Goal: Task Accomplishment & Management: Complete application form

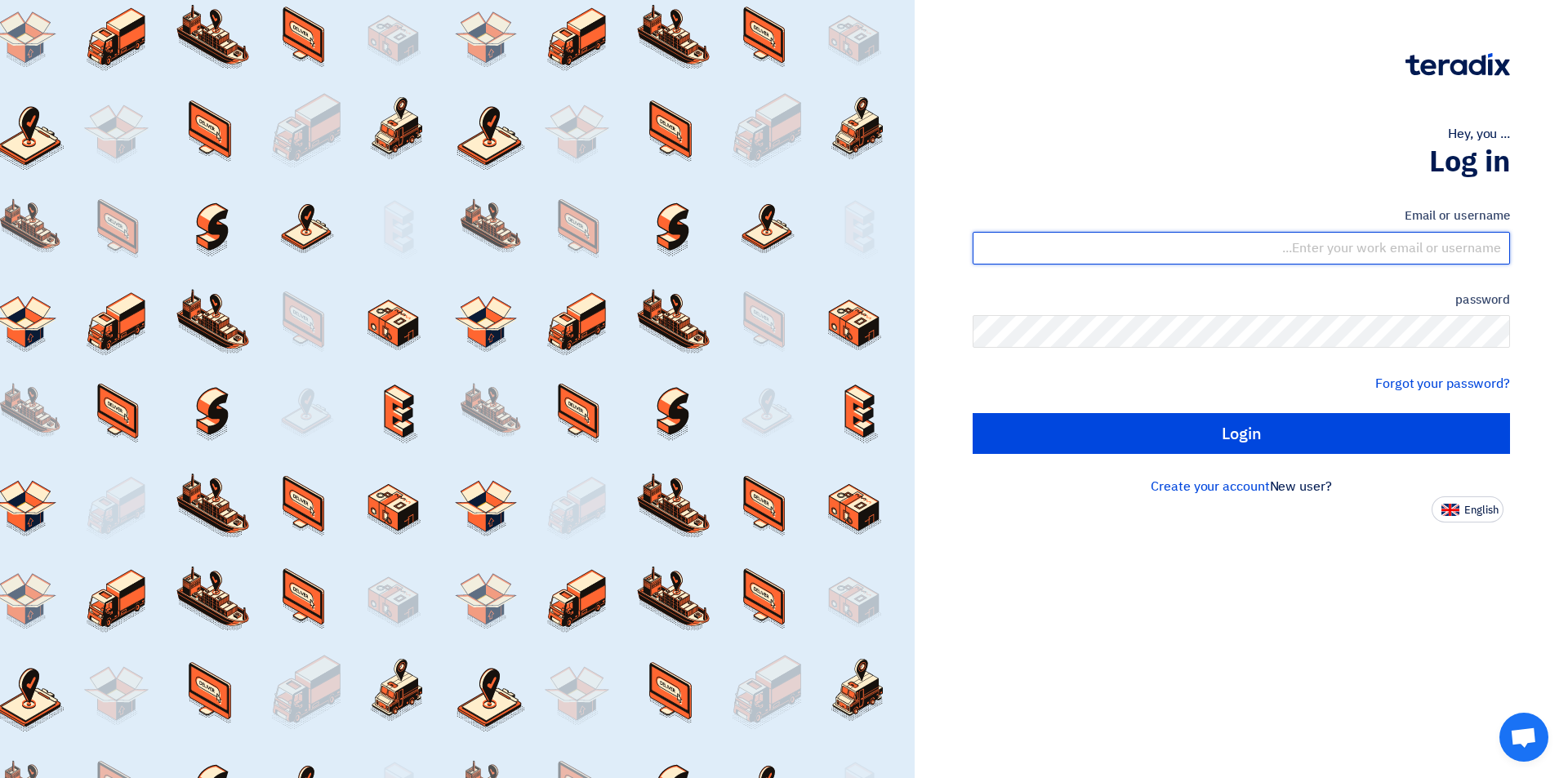
type input "sales@tareeqalkhair.com"
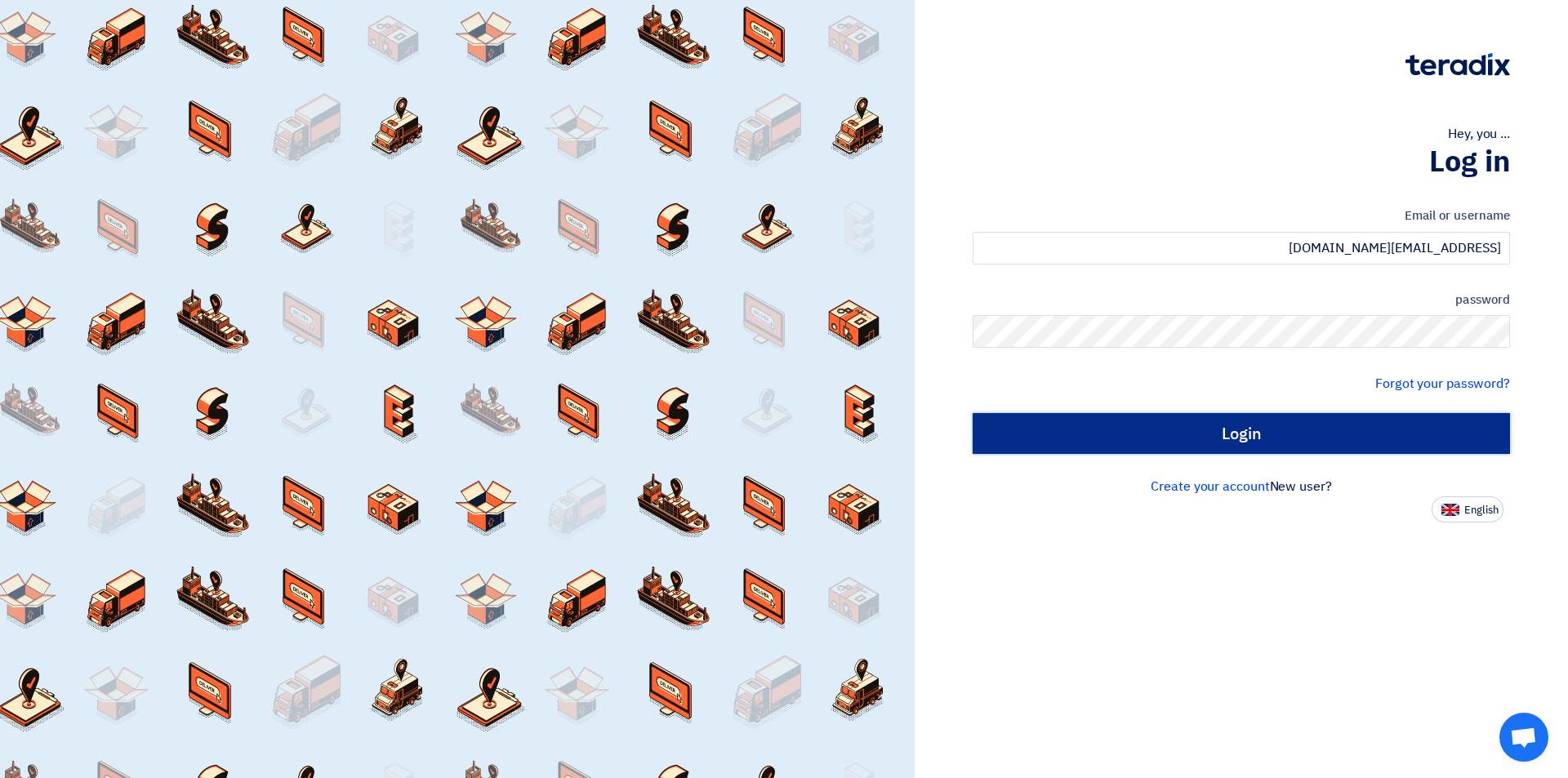
click at [1130, 434] on input "Login" at bounding box center [1241, 433] width 537 height 41
type input "Sign in"
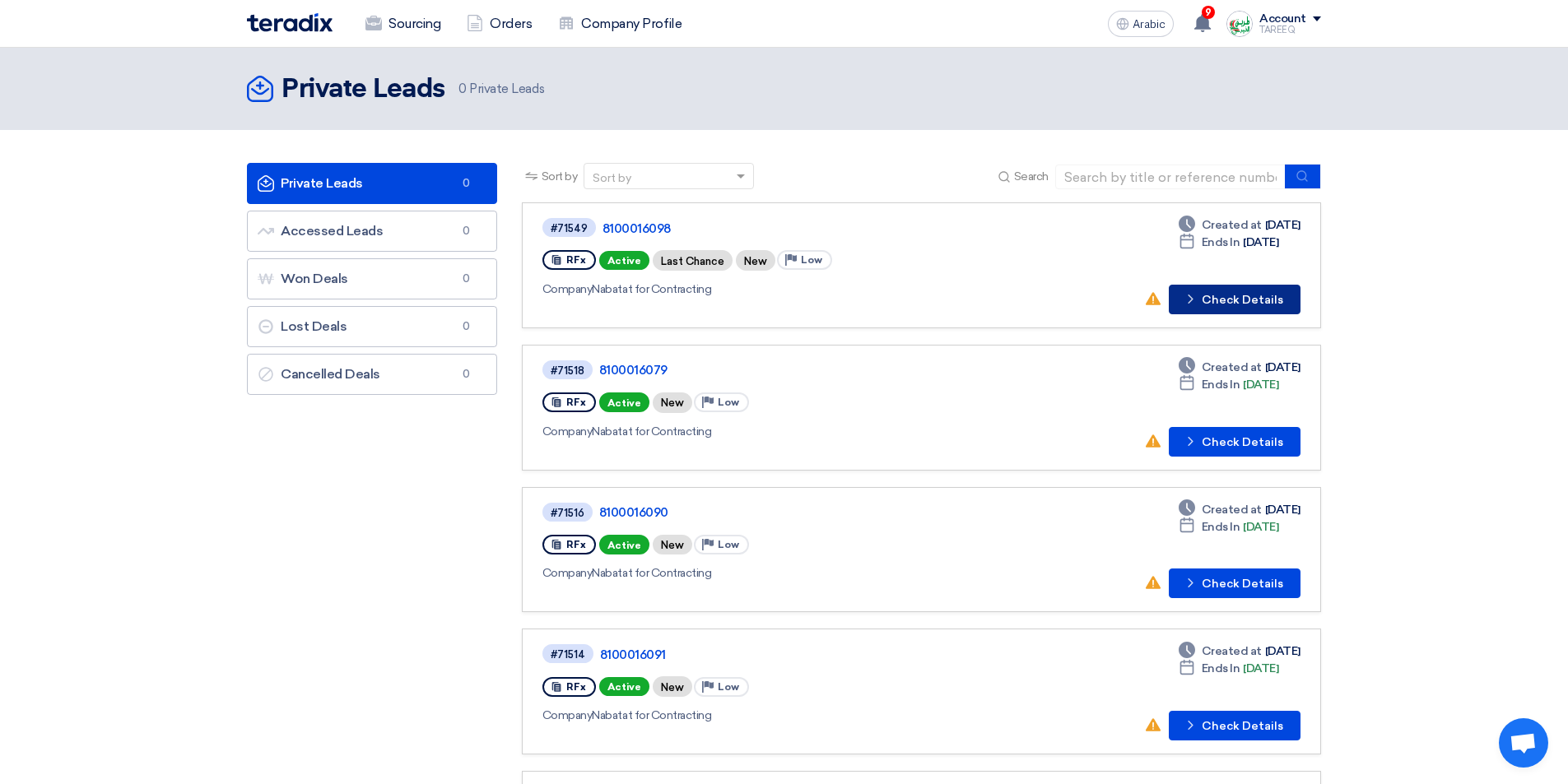
click at [1269, 303] on font "Check Details" at bounding box center [1241, 300] width 81 height 14
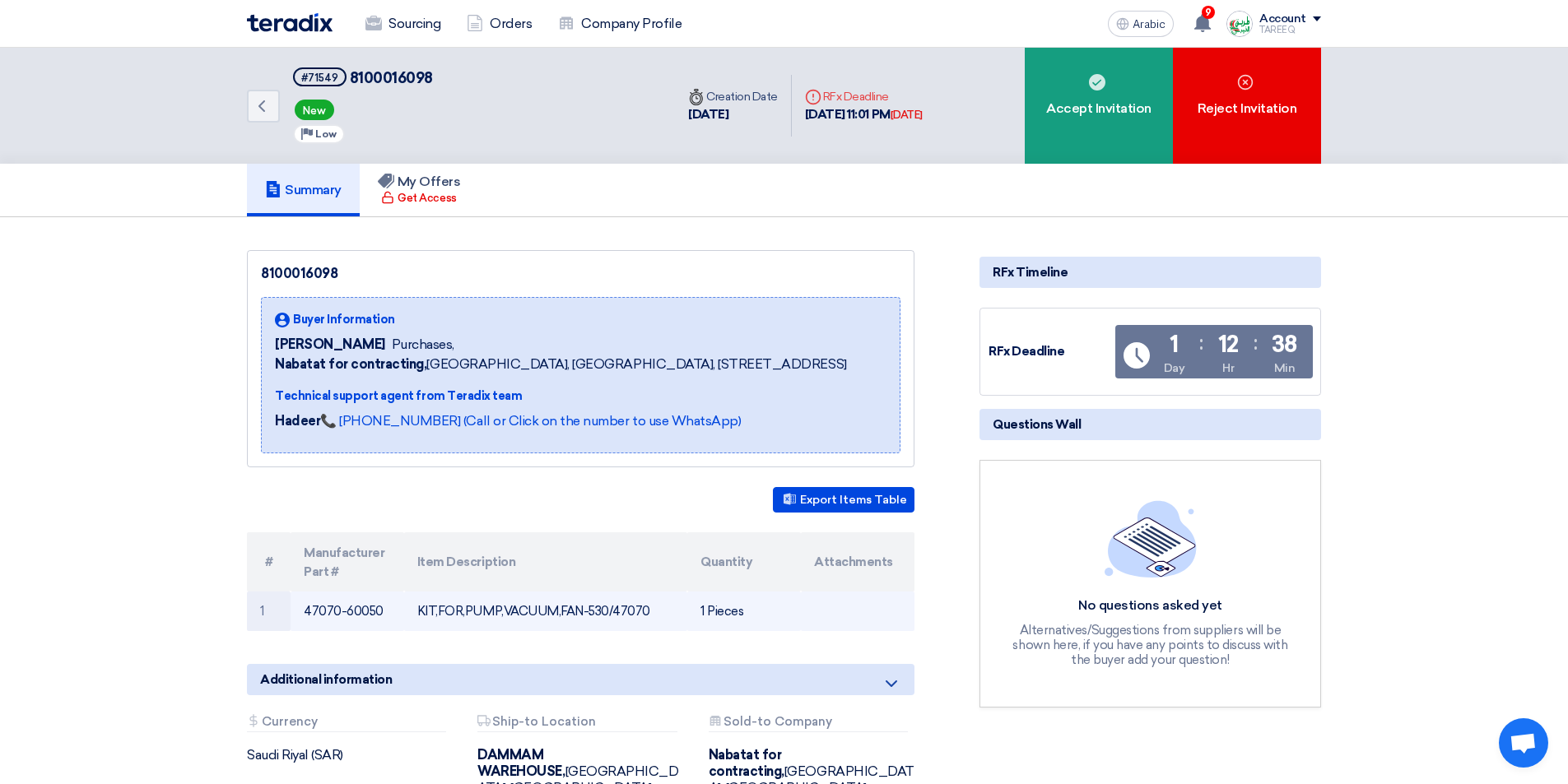
drag, startPoint x: 304, startPoint y: 611, endPoint x: 380, endPoint y: 614, distance: 76.1
click at [380, 614] on td "47070-60050" at bounding box center [347, 611] width 113 height 39
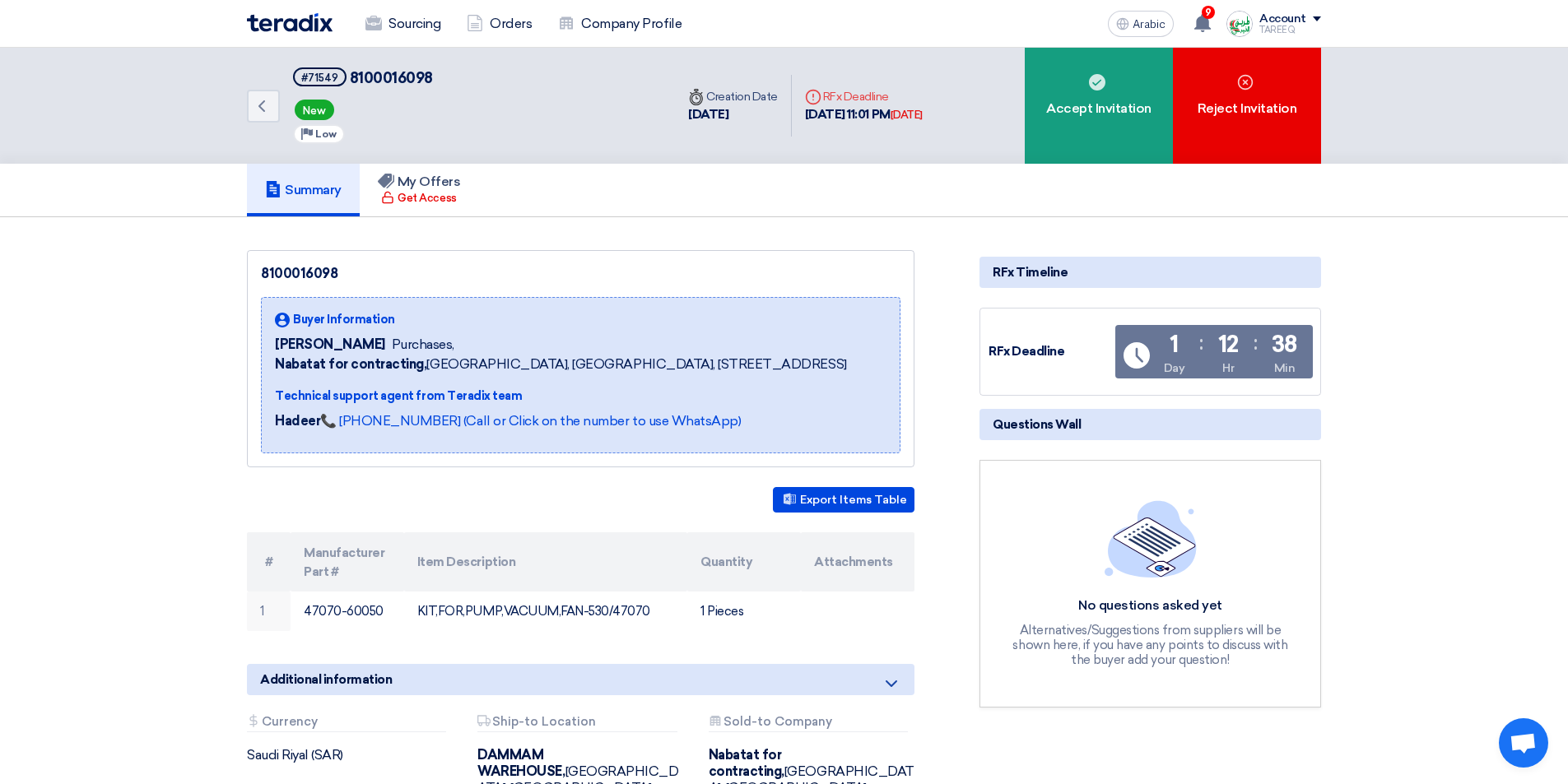
copy font "47070-60050"
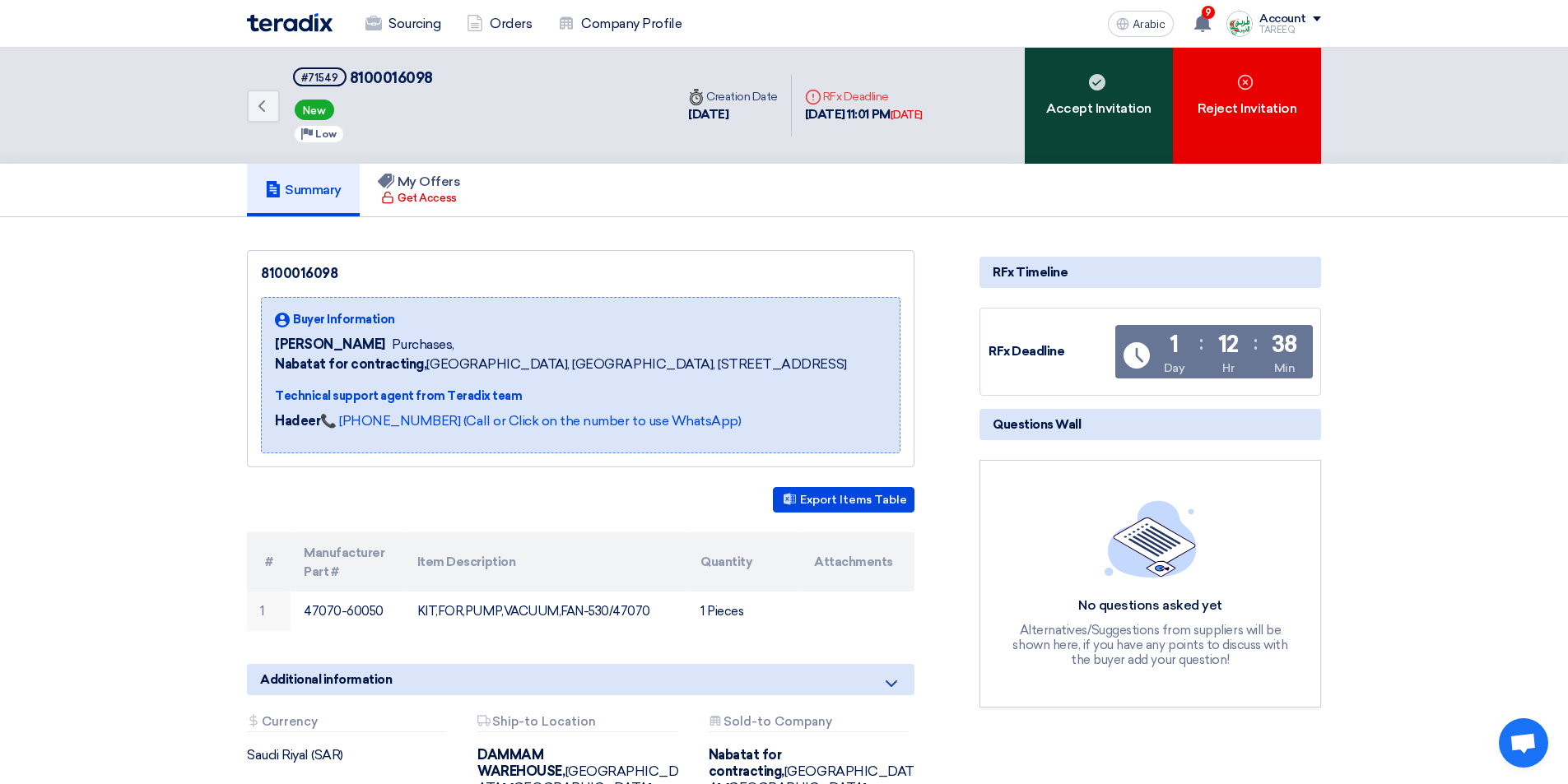
click at [1069, 135] on div "Accept Invitation" at bounding box center [1099, 106] width 148 height 116
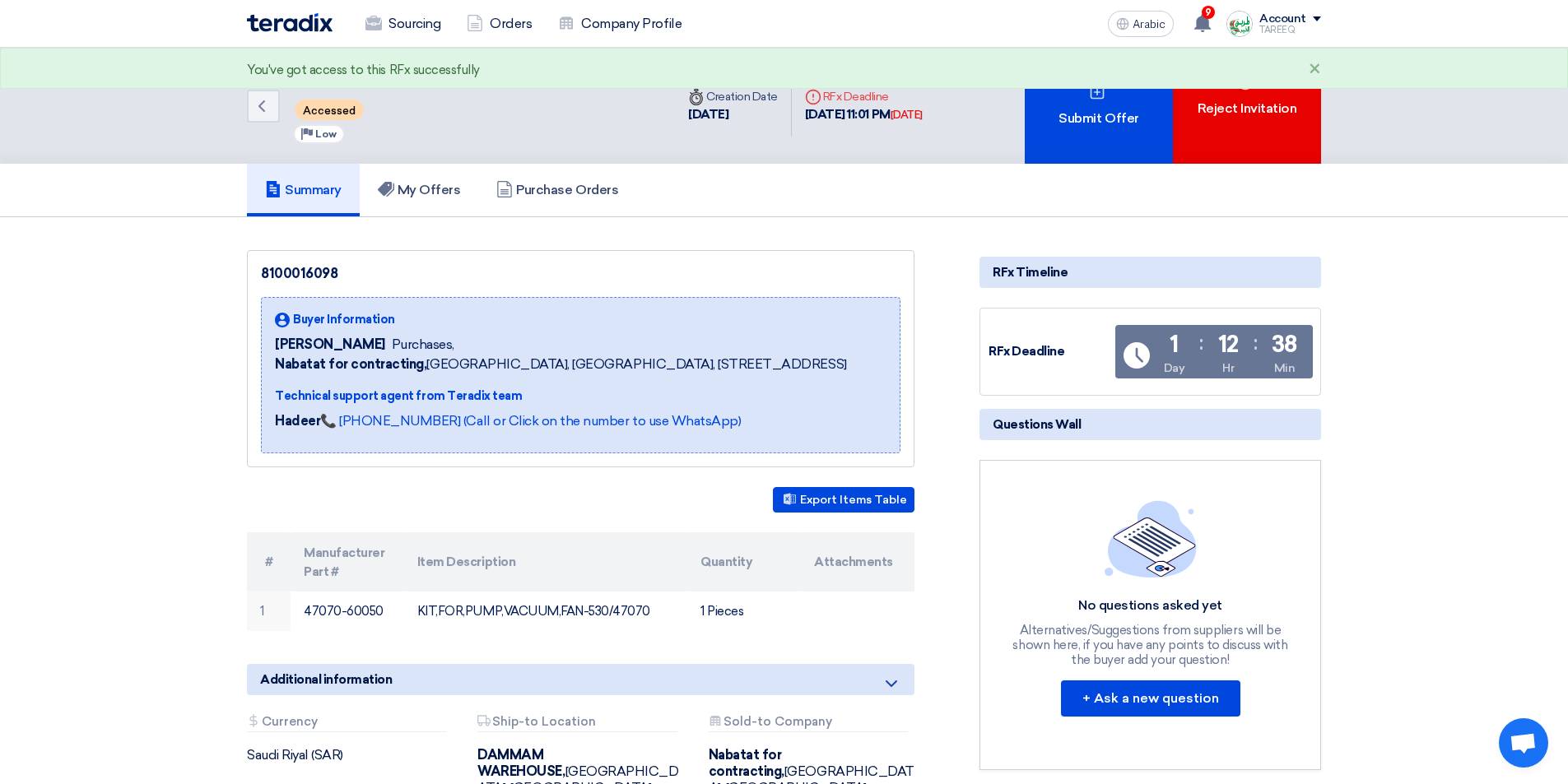
click at [1072, 131] on div "Submit Offer" at bounding box center [1099, 106] width 148 height 116
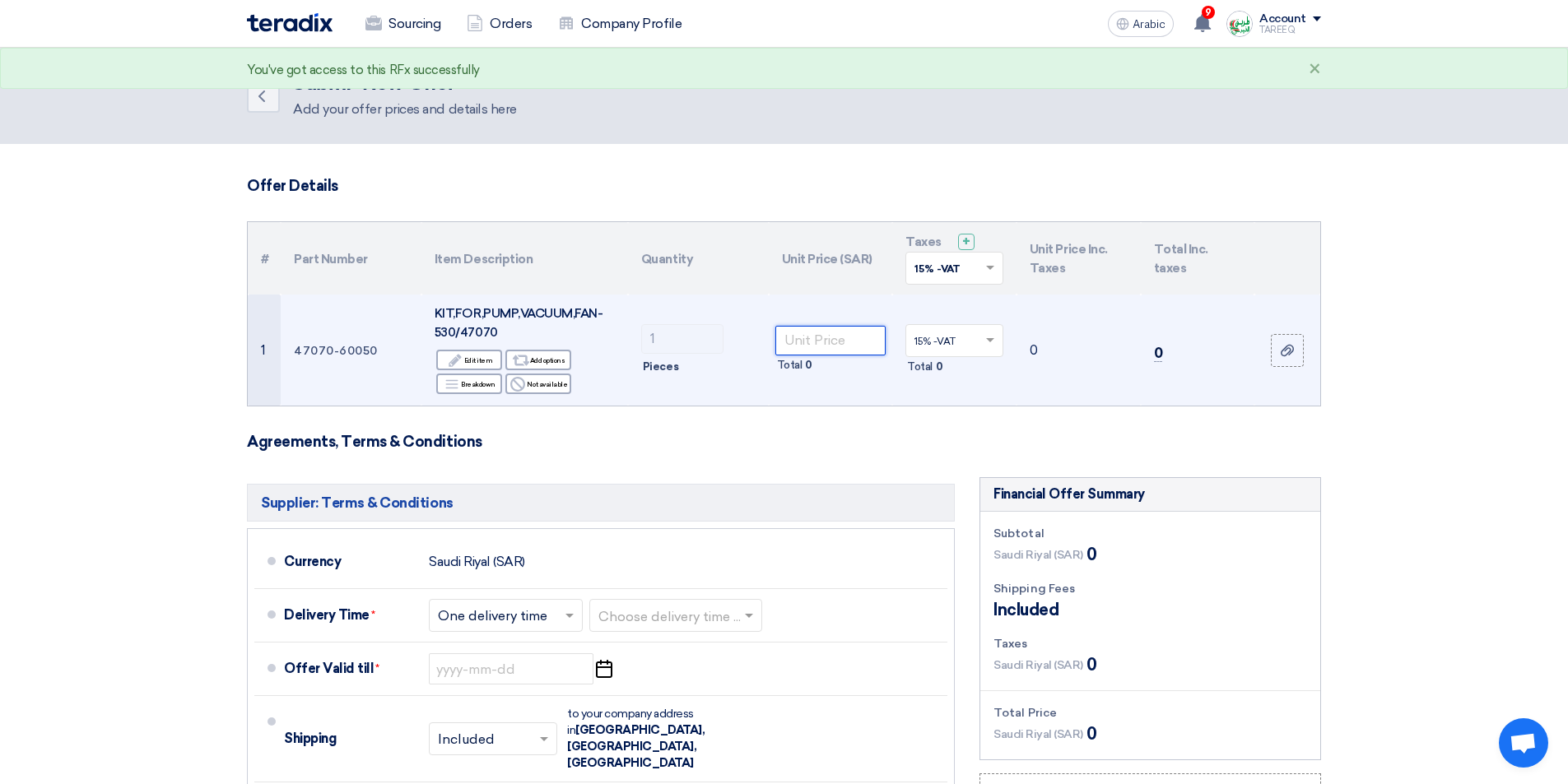
click at [836, 350] on input "number" at bounding box center [830, 340] width 111 height 30
type input "3869"
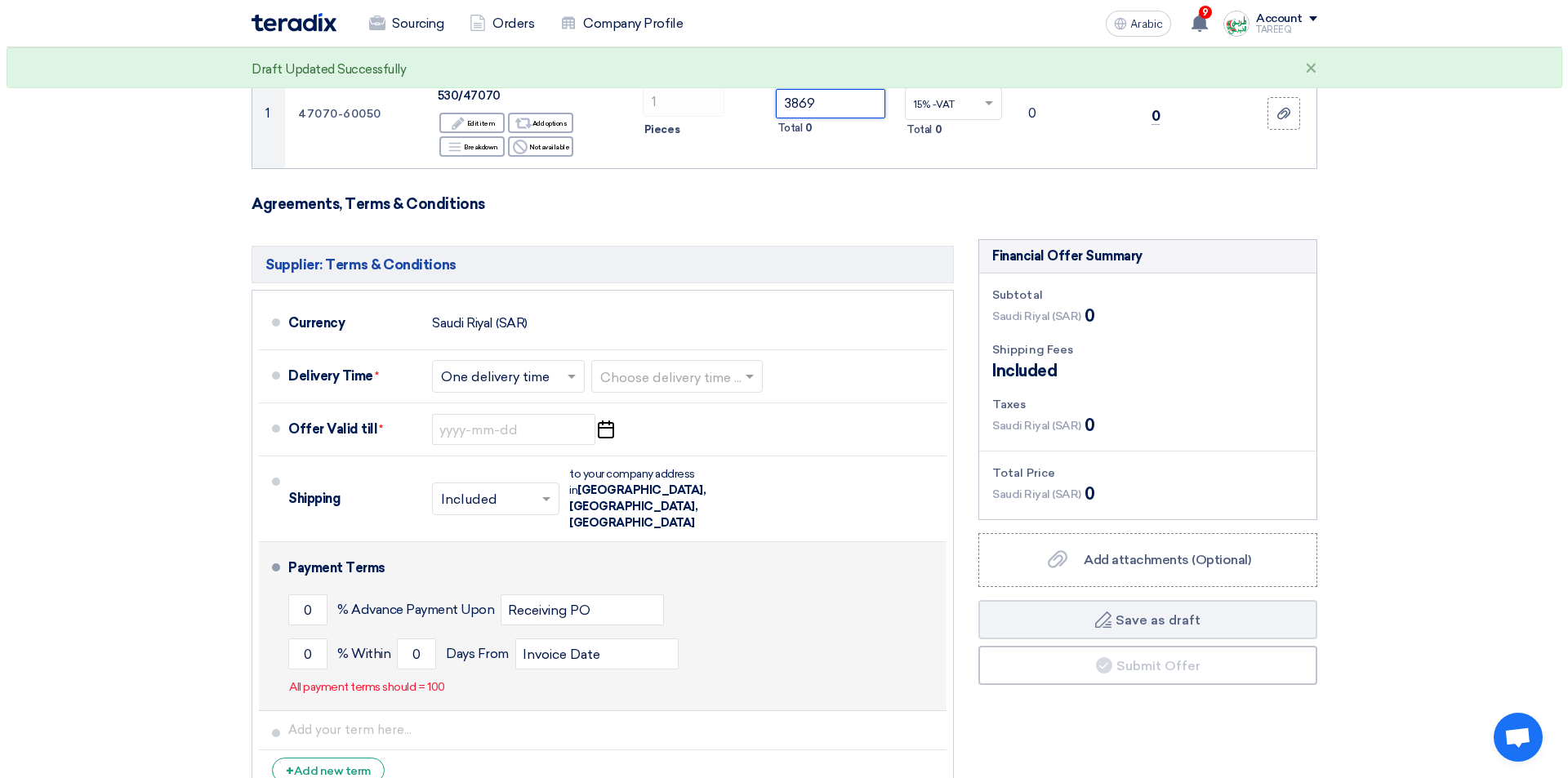
scroll to position [327, 0]
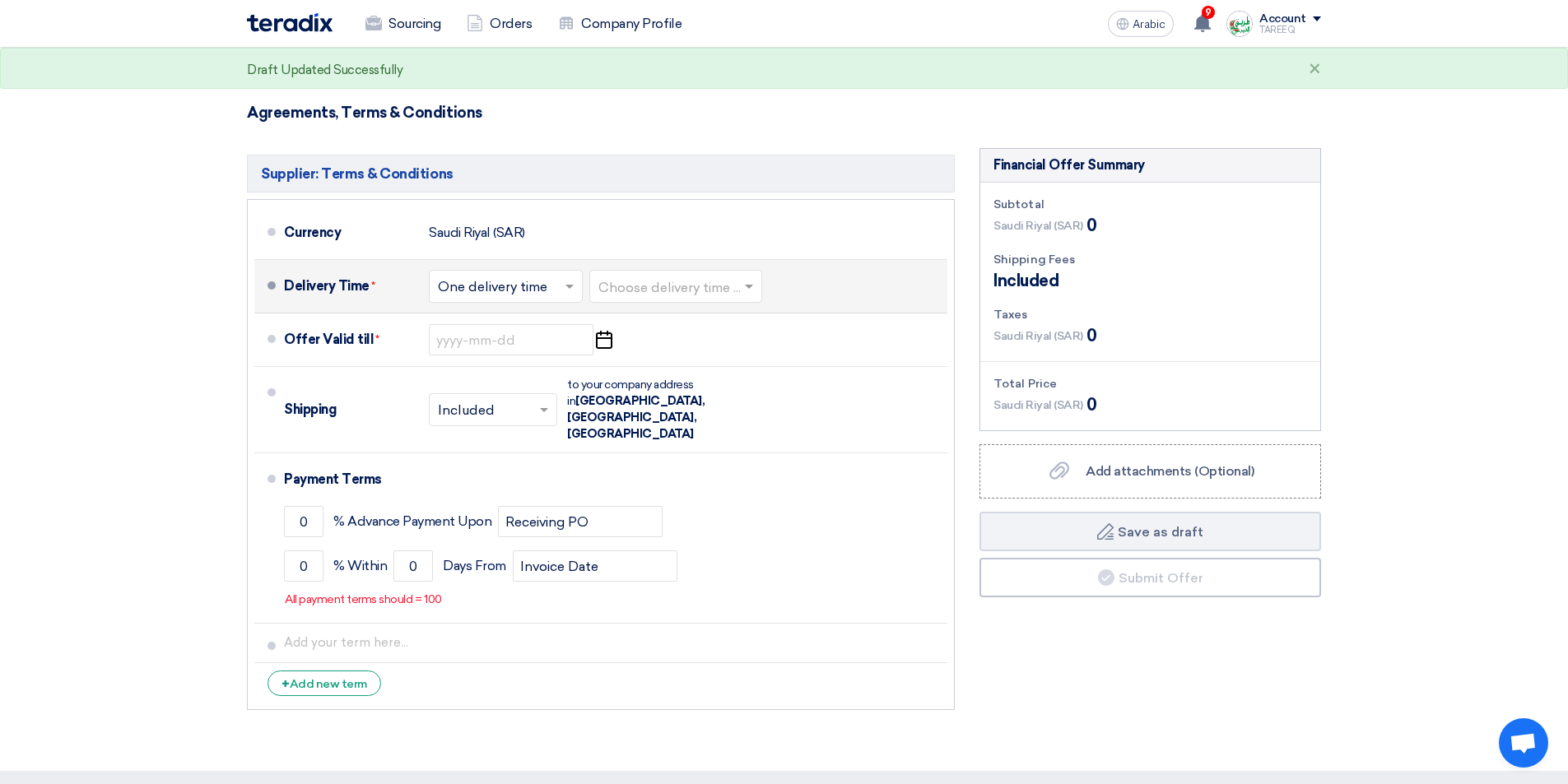
click at [671, 285] on input "text" at bounding box center [676, 288] width 156 height 24
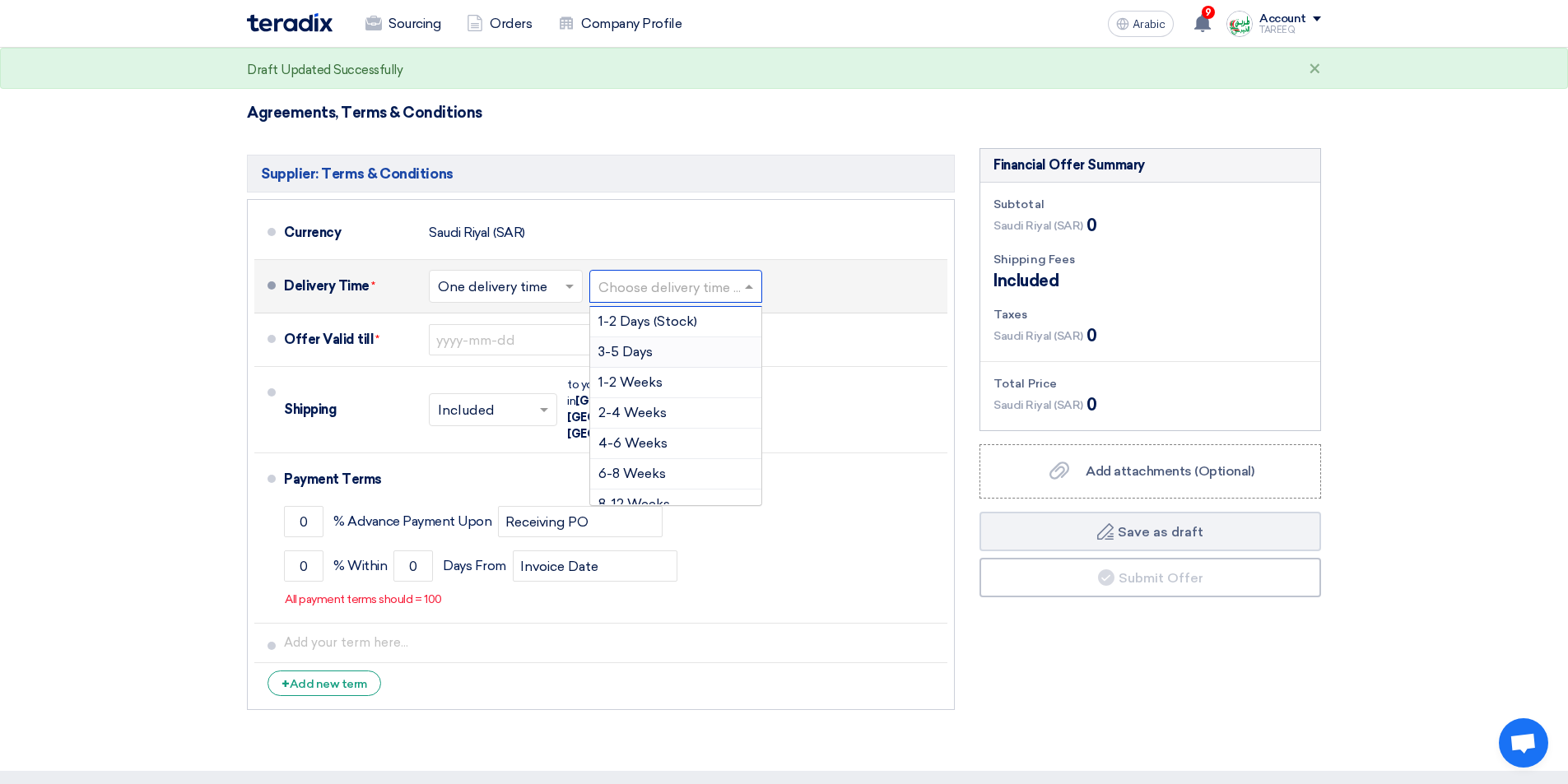
click at [644, 363] on div "3-5 Days" at bounding box center [676, 352] width 171 height 31
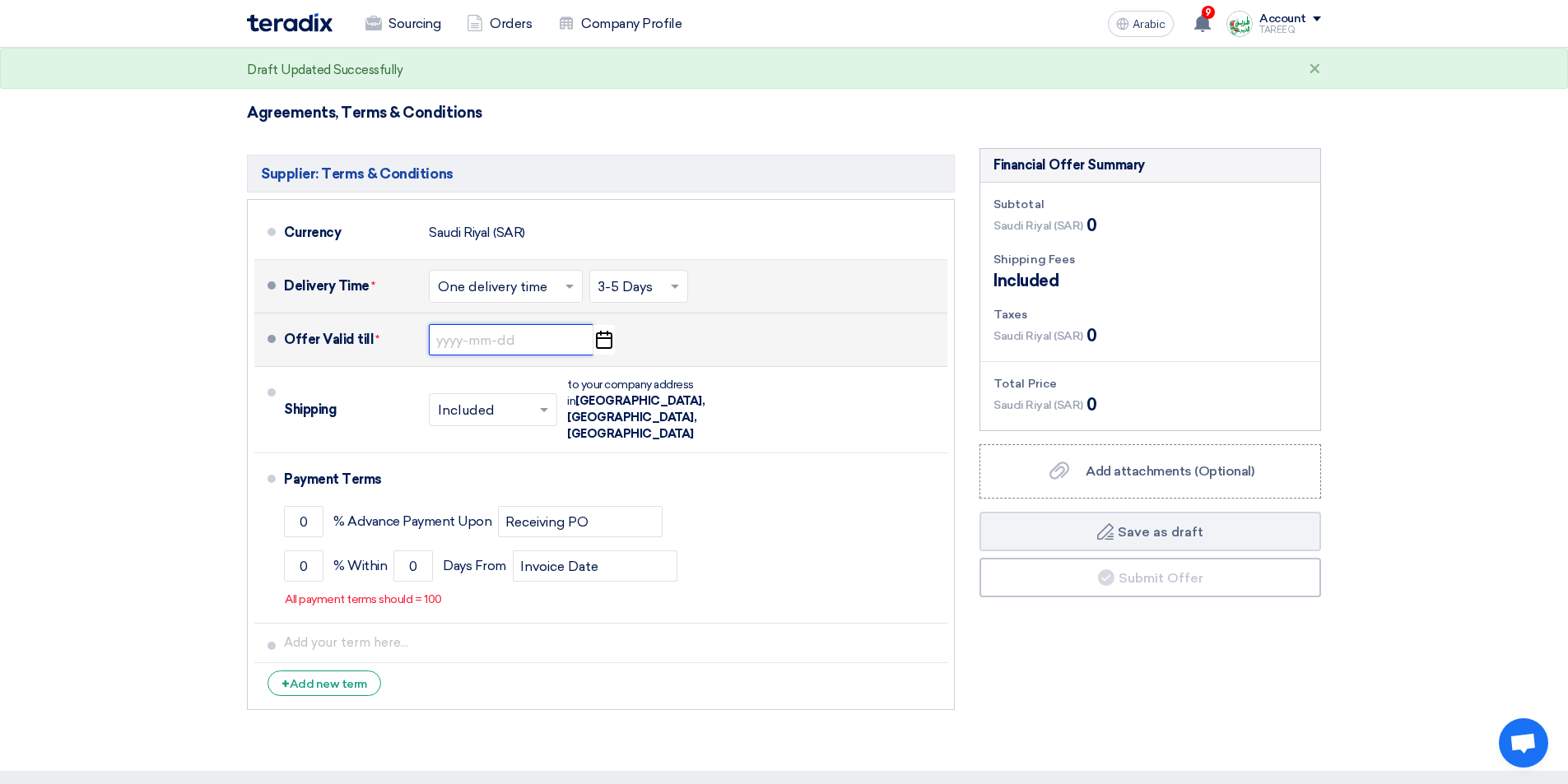
click at [480, 349] on input at bounding box center [511, 340] width 165 height 31
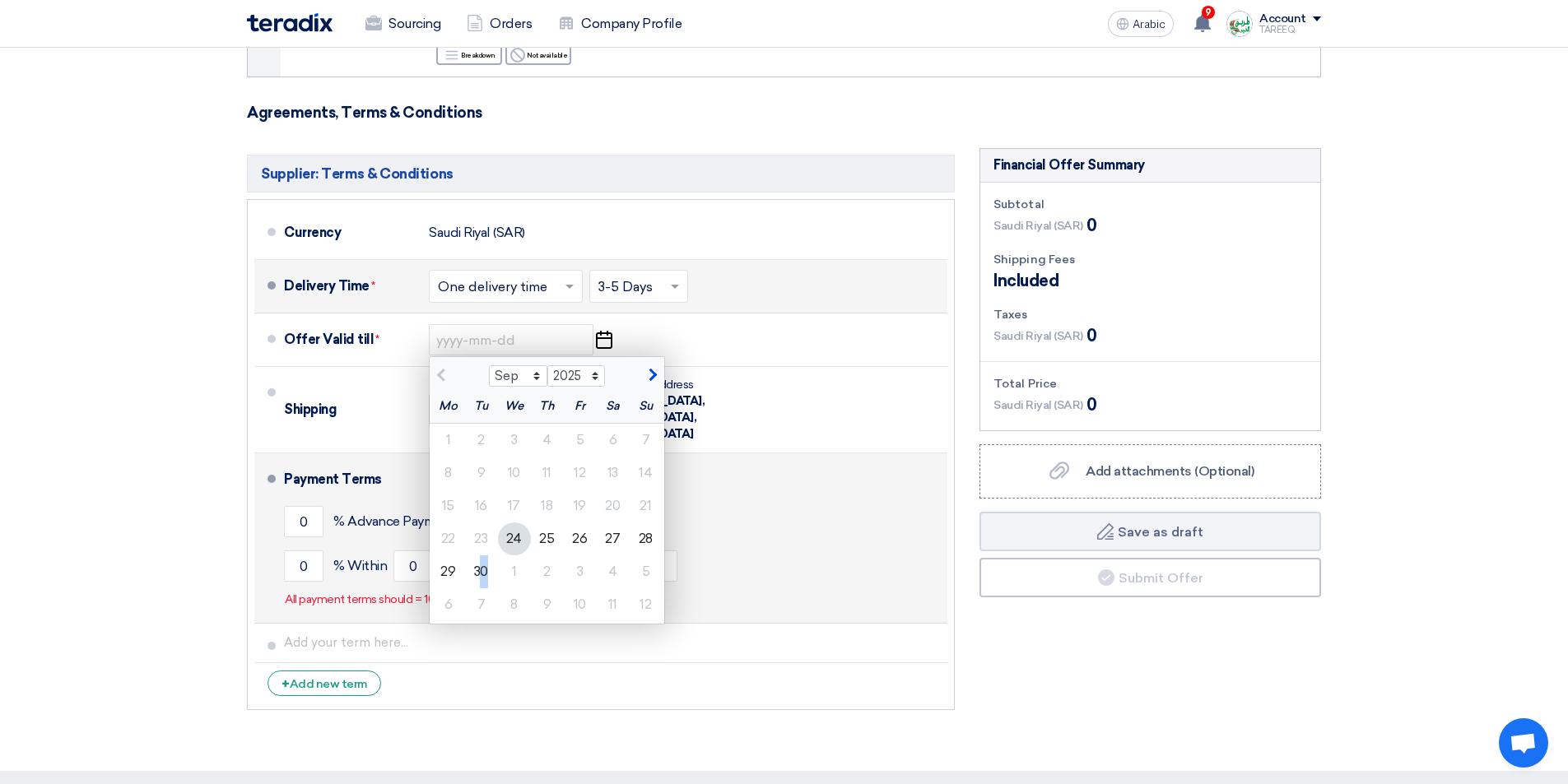
click at [485, 569] on font "30" at bounding box center [481, 572] width 14 height 16
type input "9/30/2025"
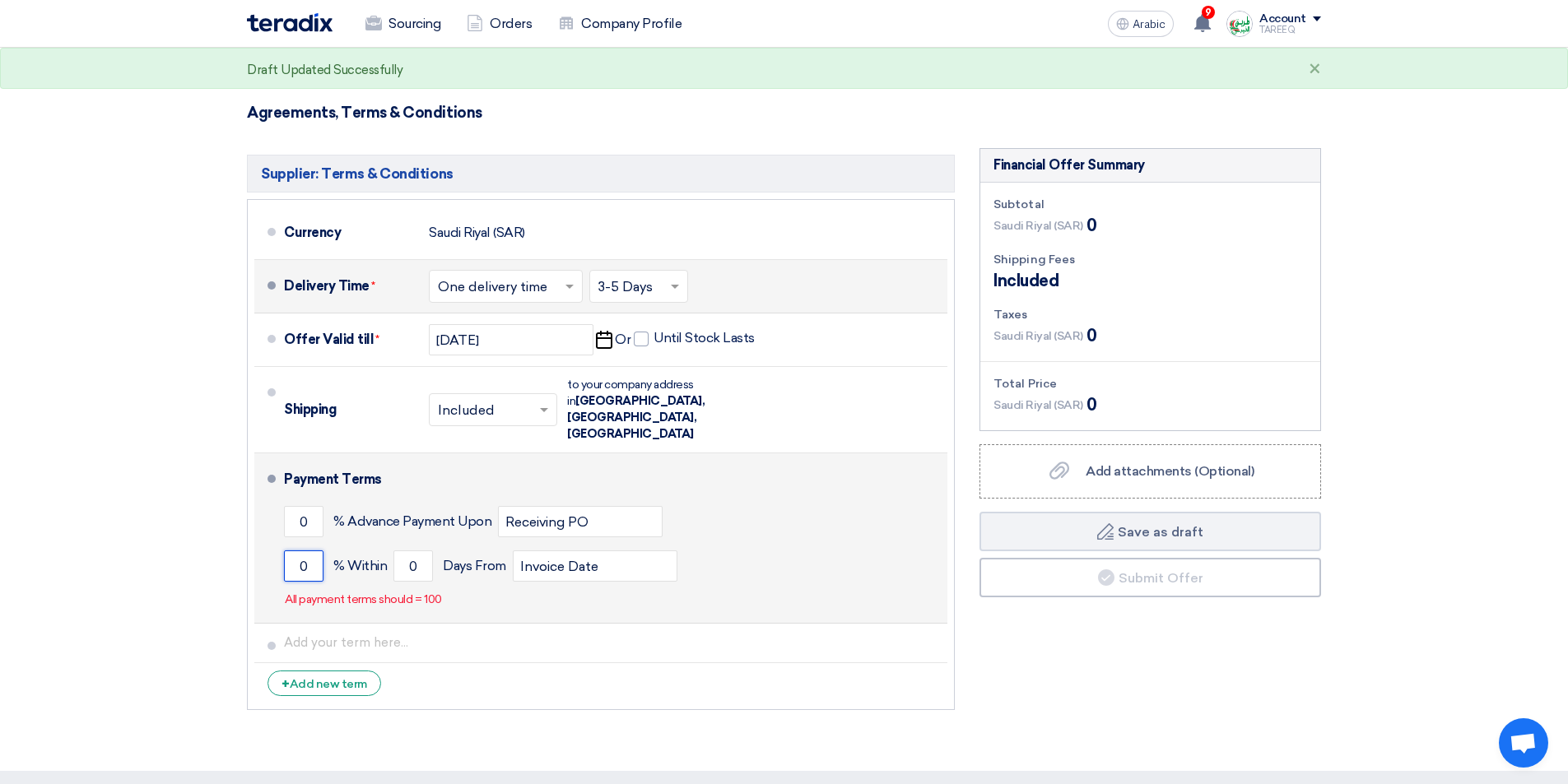
click at [302, 551] on input "0" at bounding box center [303, 567] width 39 height 31
type input "100"
click at [400, 551] on input "0" at bounding box center [413, 567] width 39 height 31
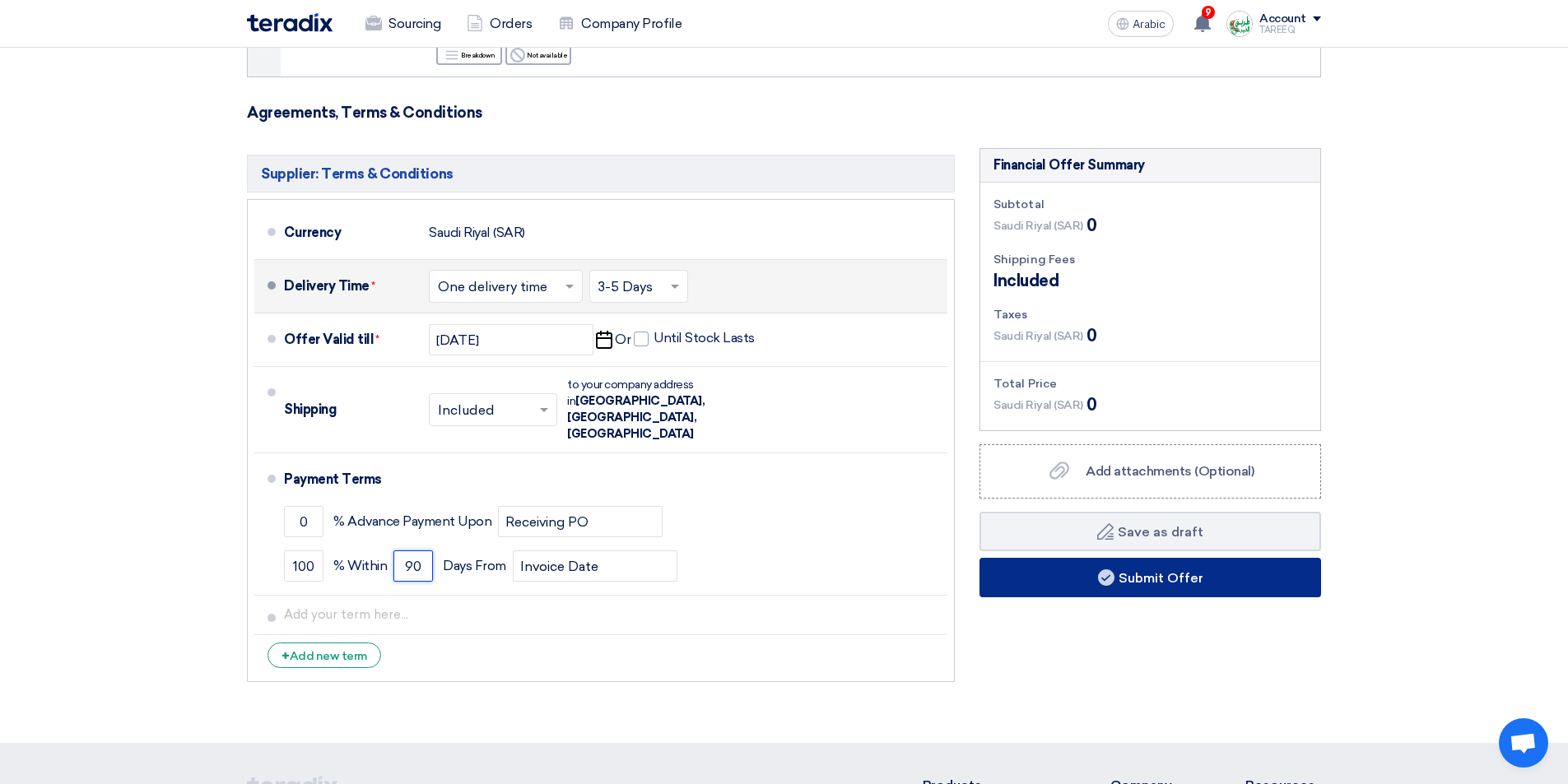
type input "90"
click at [1069, 572] on button "Submit Offer" at bounding box center [1150, 577] width 341 height 39
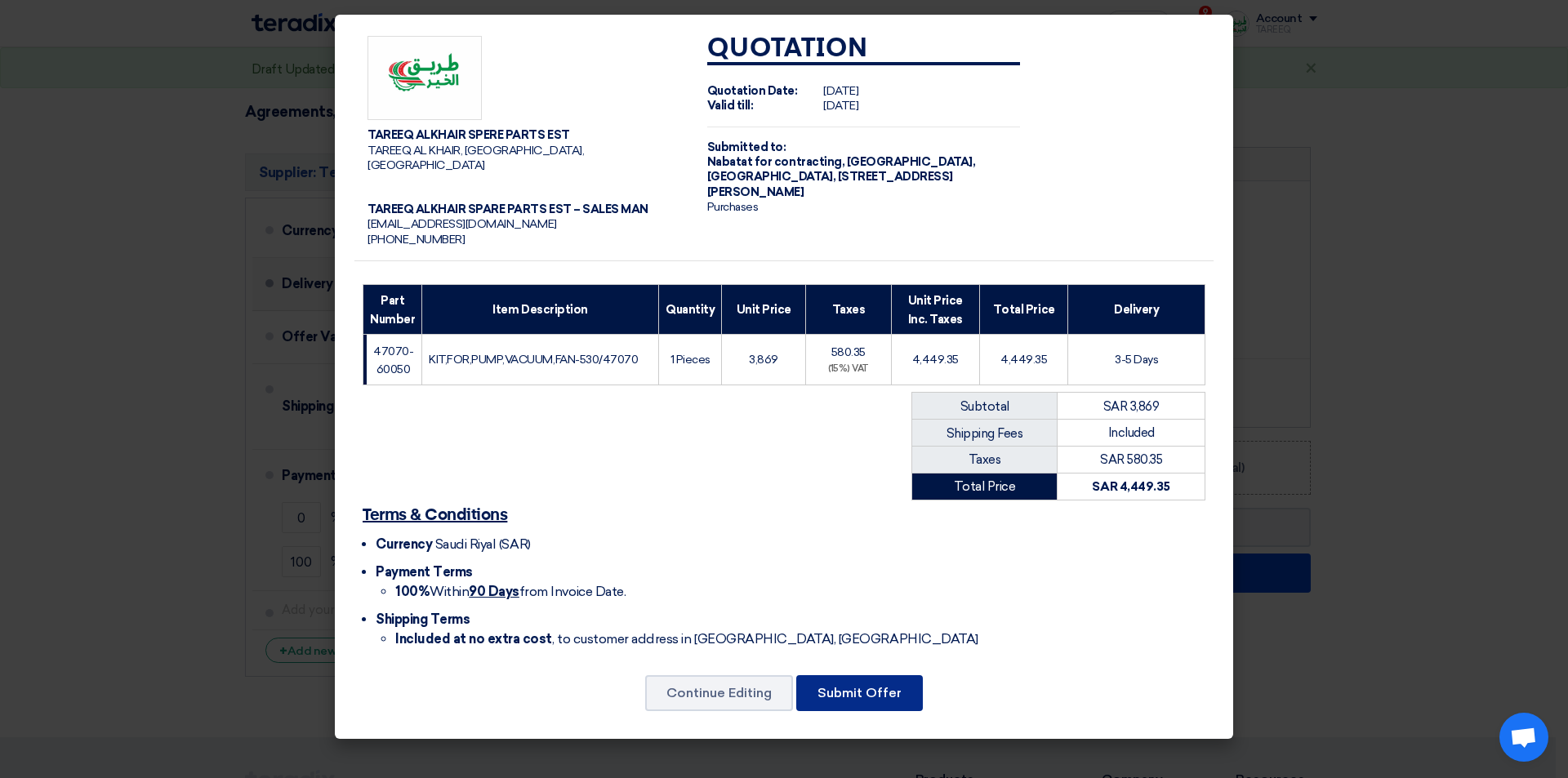
click at [829, 685] on font "Submit Offer" at bounding box center [859, 693] width 84 height 16
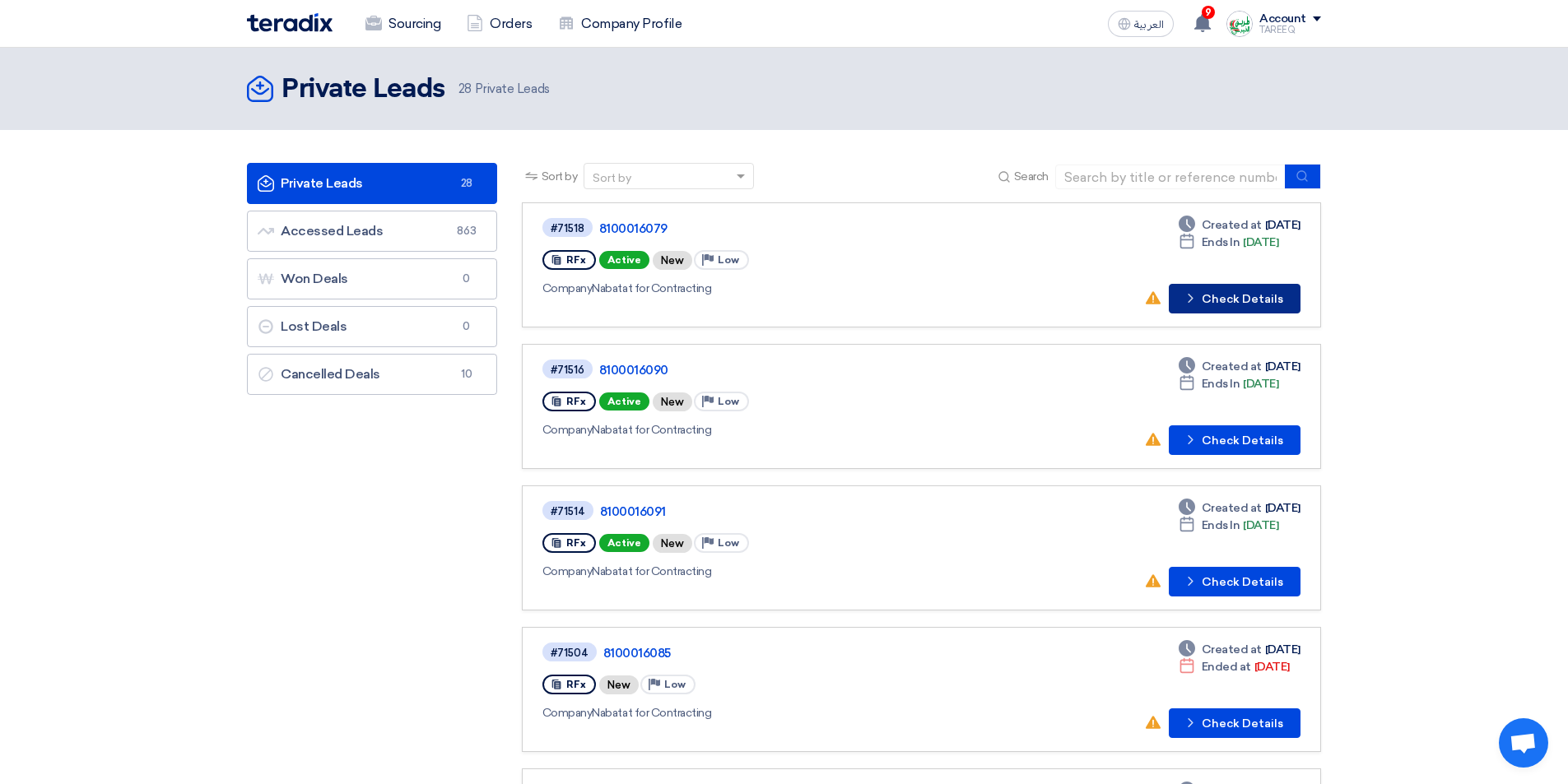
click at [1234, 306] on button "Check details Check Details" at bounding box center [1234, 299] width 132 height 30
click at [1252, 445] on button "Check details Check Details" at bounding box center [1234, 440] width 132 height 30
click at [1237, 584] on button "Check details Check Details" at bounding box center [1234, 581] width 132 height 30
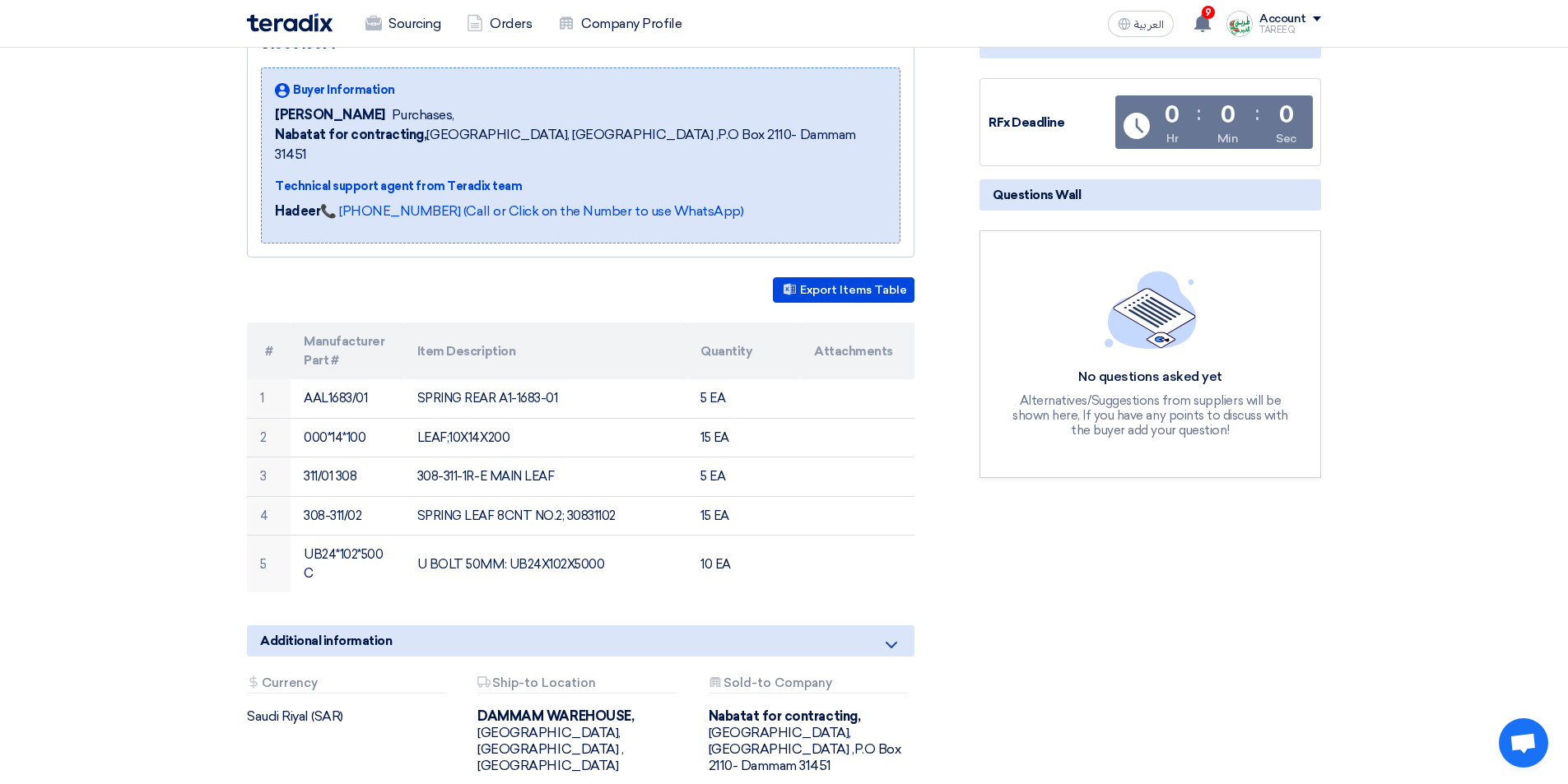
scroll to position [247, 0]
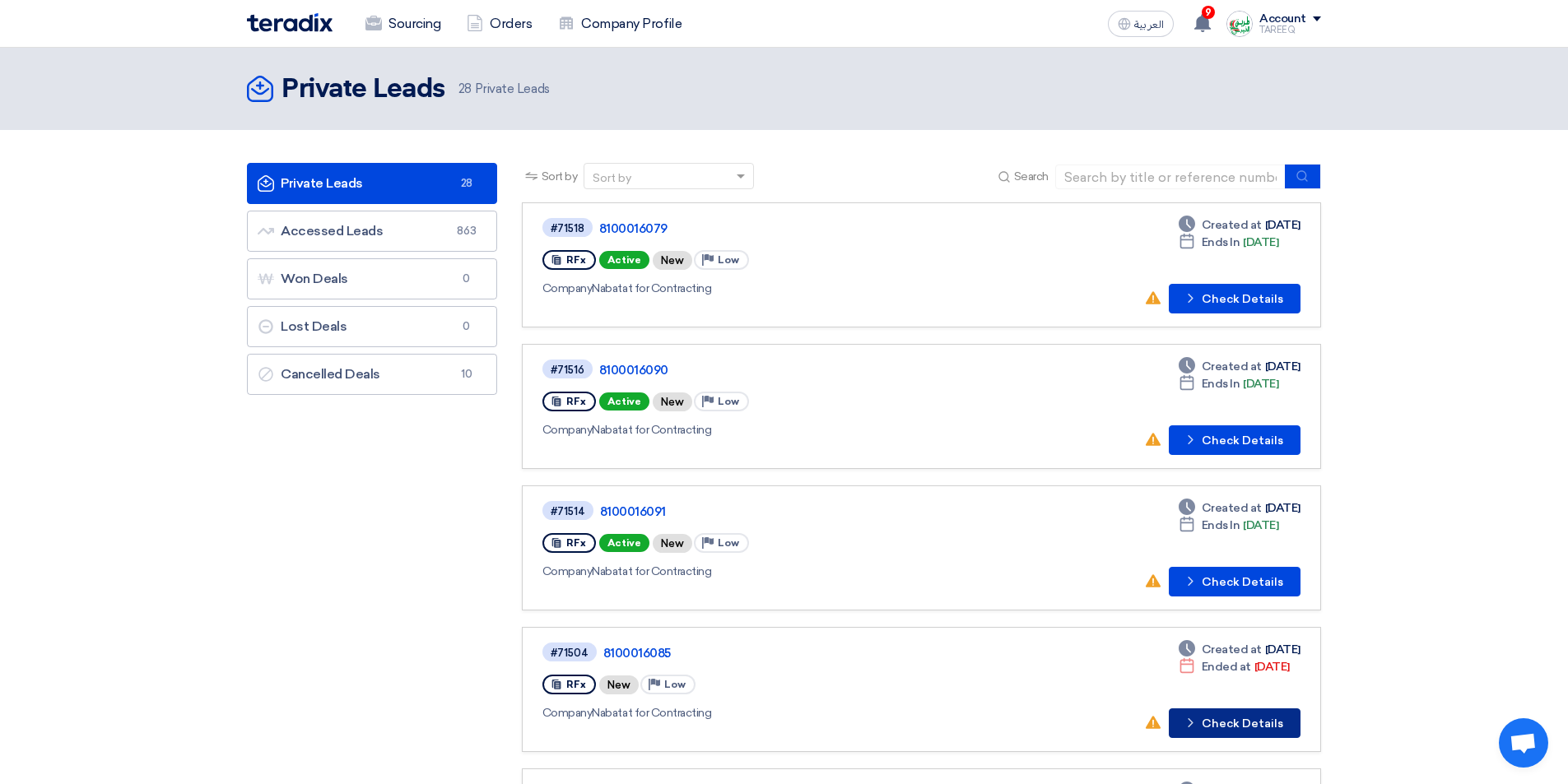
click at [1266, 723] on button "Check details Check Details" at bounding box center [1234, 724] width 132 height 30
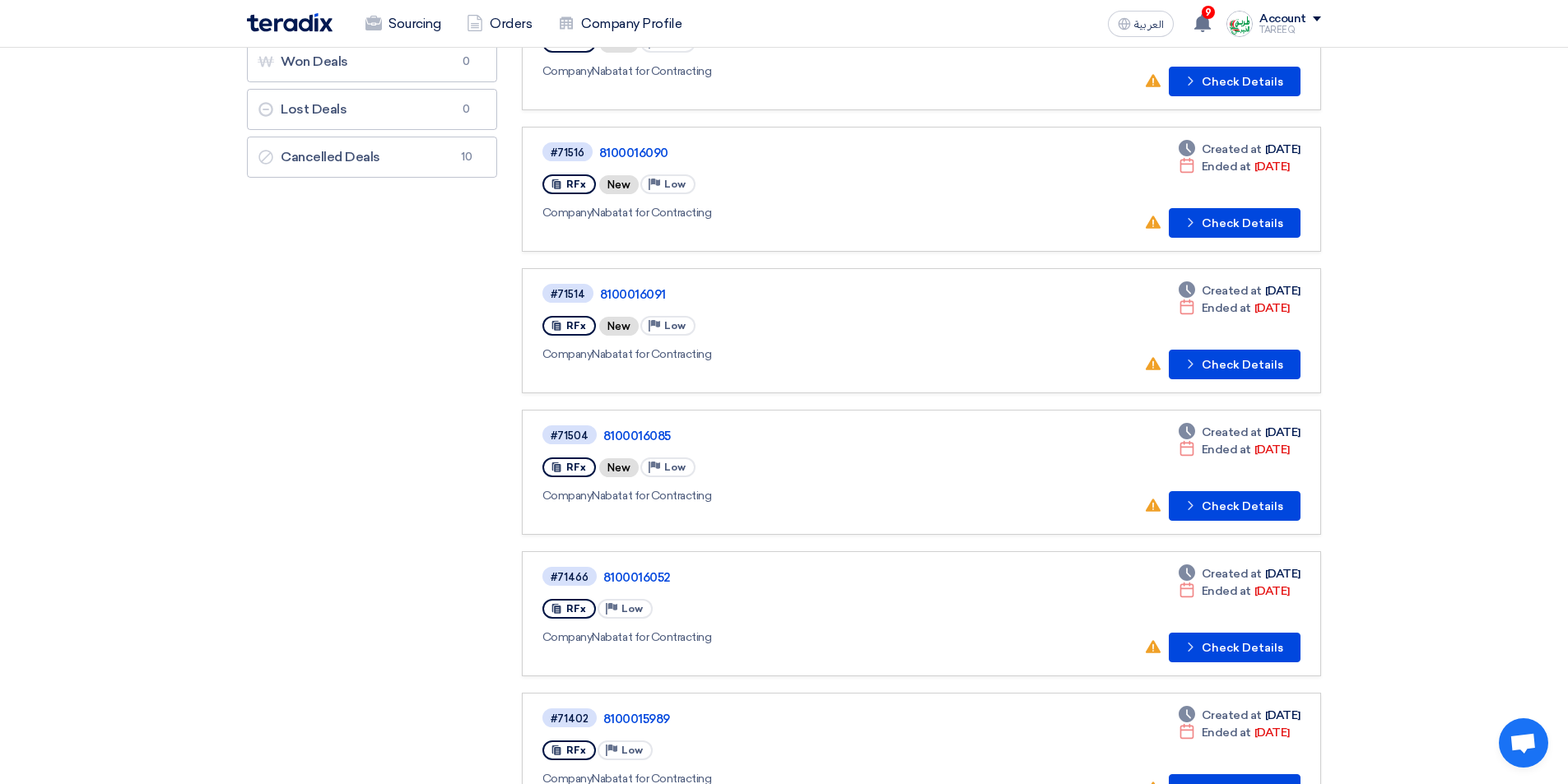
scroll to position [329, 0]
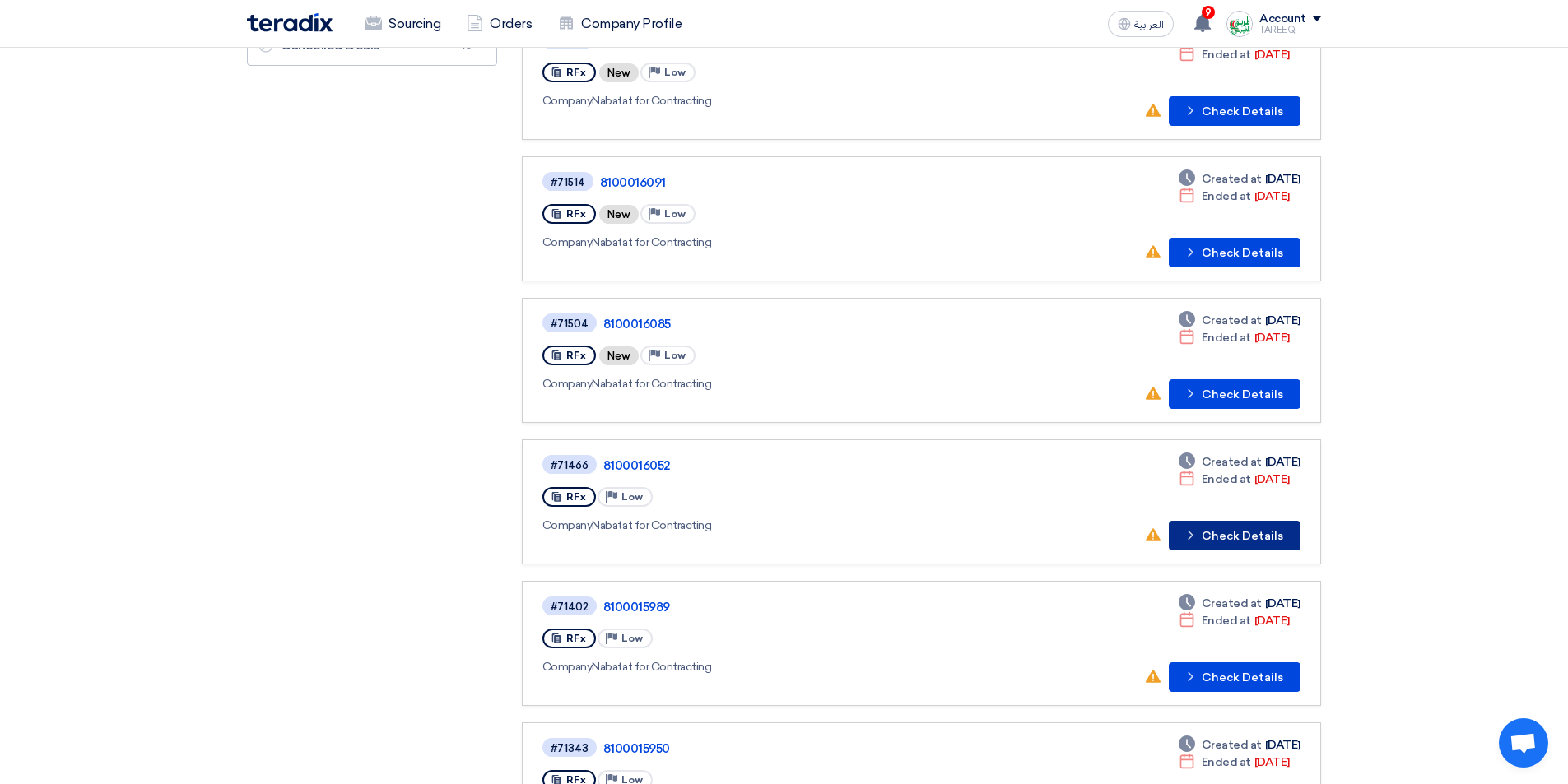
click at [1234, 546] on button "Check details Check Details" at bounding box center [1234, 536] width 132 height 30
